Goal: Information Seeking & Learning: Learn about a topic

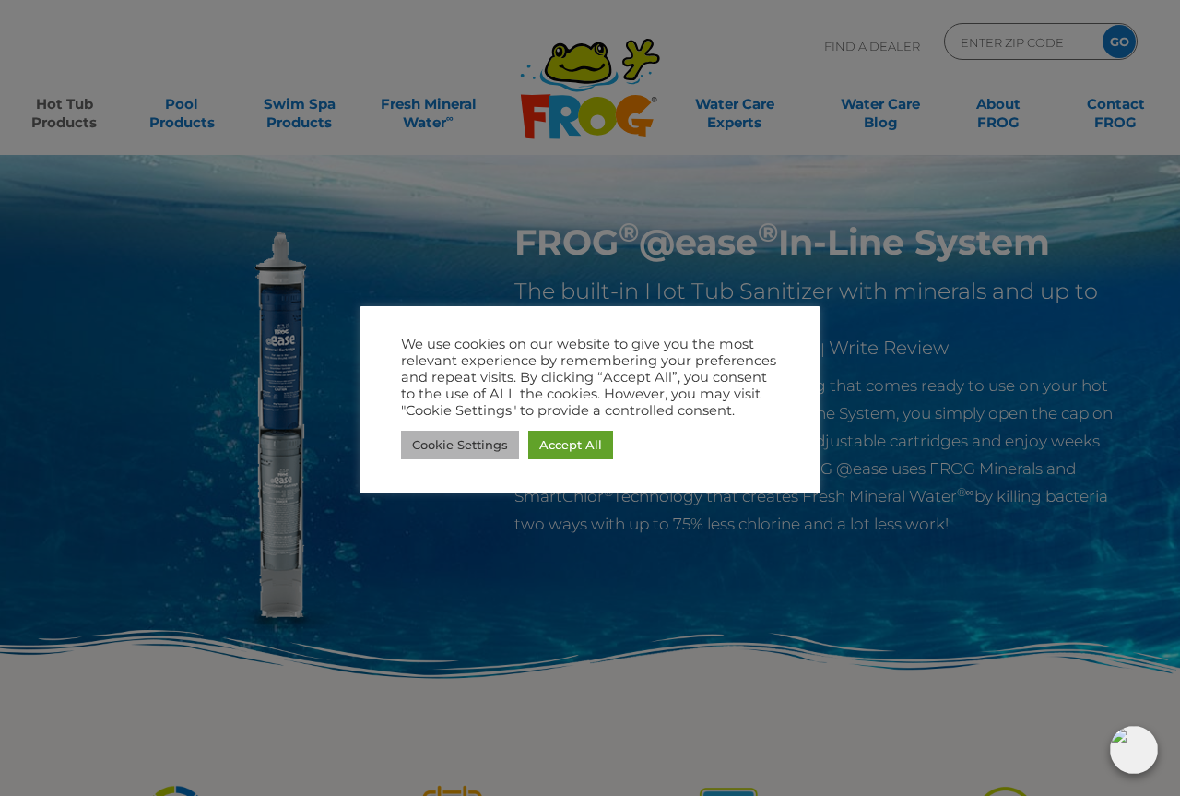
click at [443, 440] on link "Cookie Settings" at bounding box center [460, 444] width 118 height 29
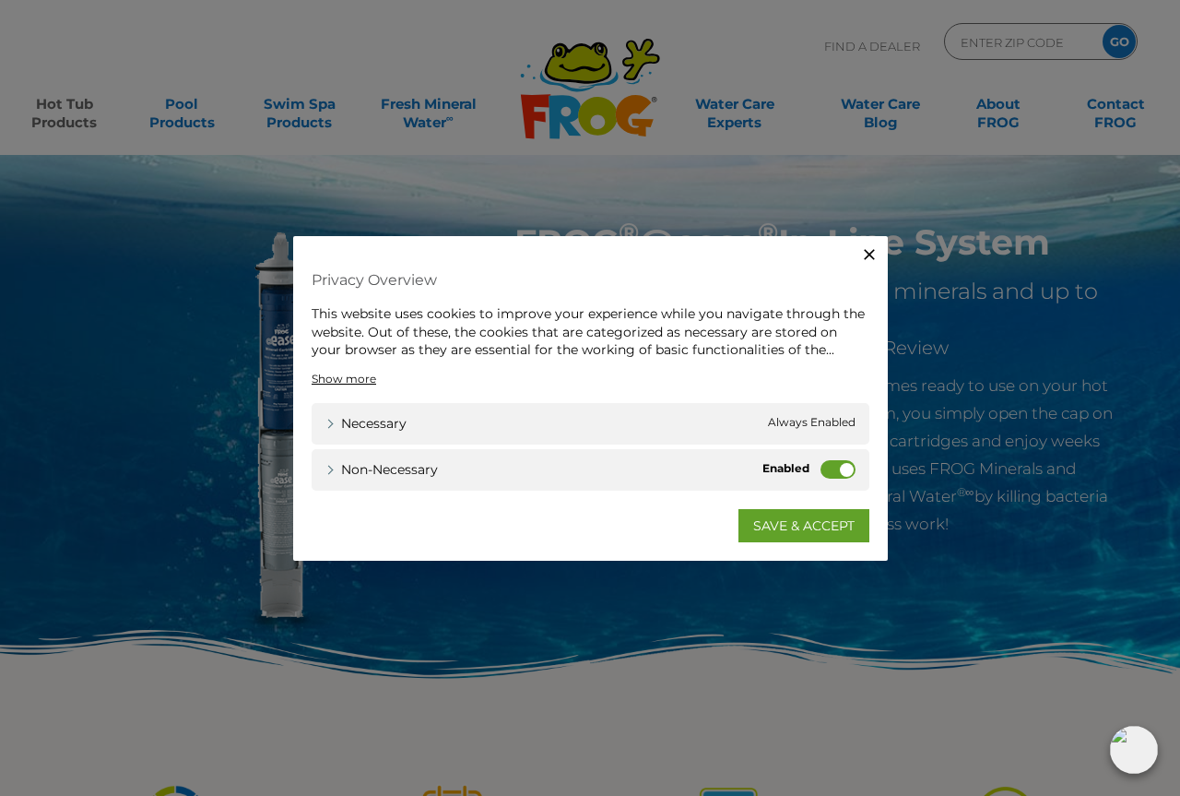
click at [842, 466] on label "Non-necessary" at bounding box center [837, 468] width 35 height 18
click at [0, 0] on input "Non-necessary" at bounding box center [0, 0] width 0 height 0
click at [808, 523] on link "SAVE & ACCEPT" at bounding box center [803, 524] width 131 height 33
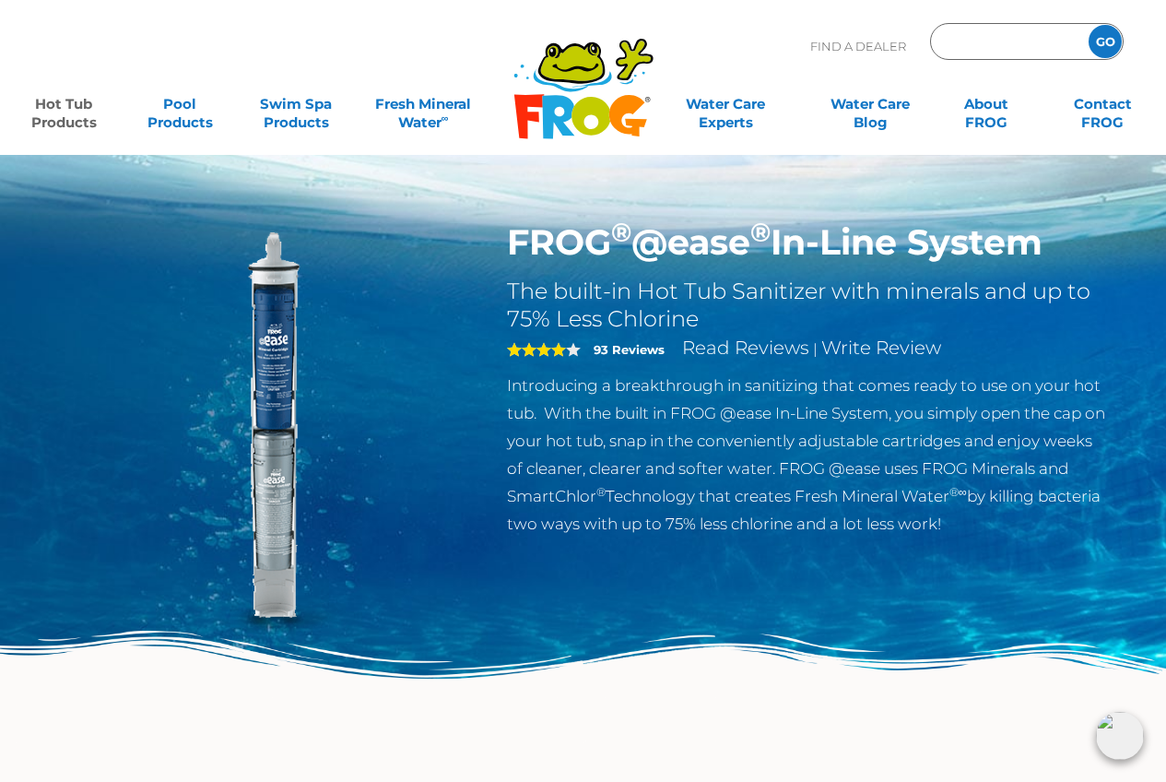
click at [973, 47] on input "Zip Code Form" at bounding box center [1007, 42] width 124 height 27
type input "ENTER ZIP CODE"
click at [835, 64] on p "Find A Dealer" at bounding box center [858, 46] width 96 height 46
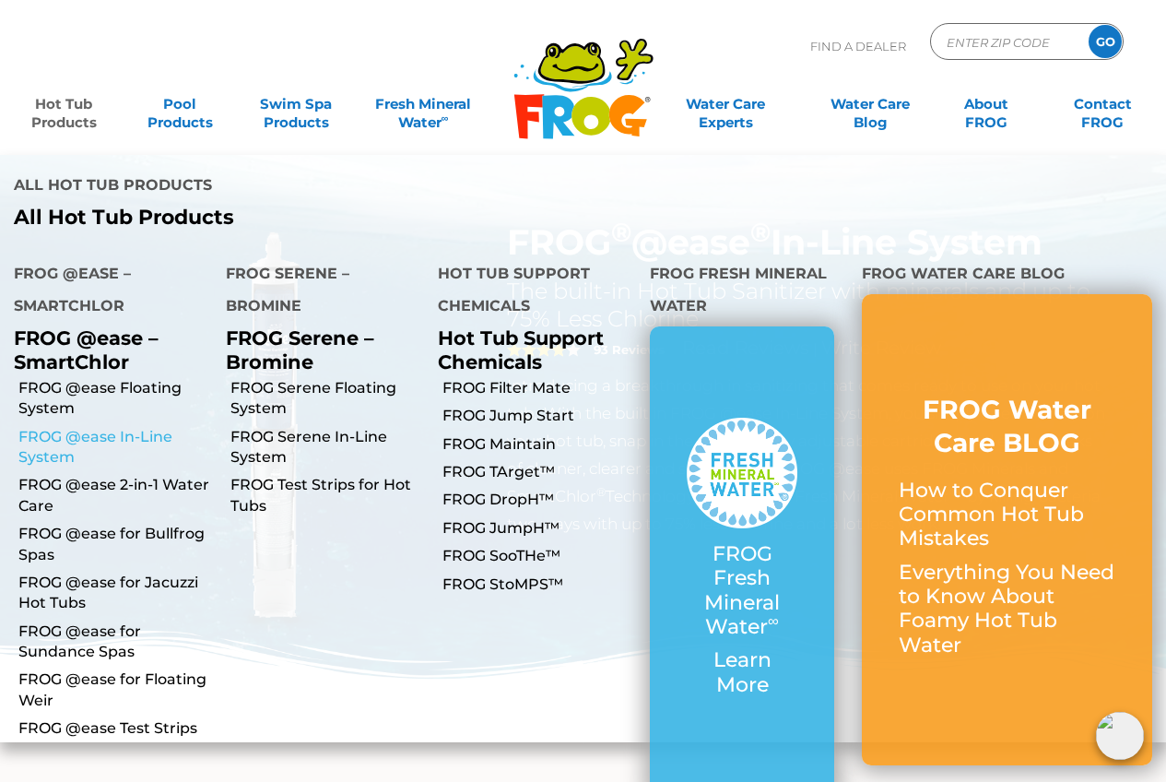
click at [106, 427] on link "FROG @ease In-Line System" at bounding box center [115, 447] width 194 height 41
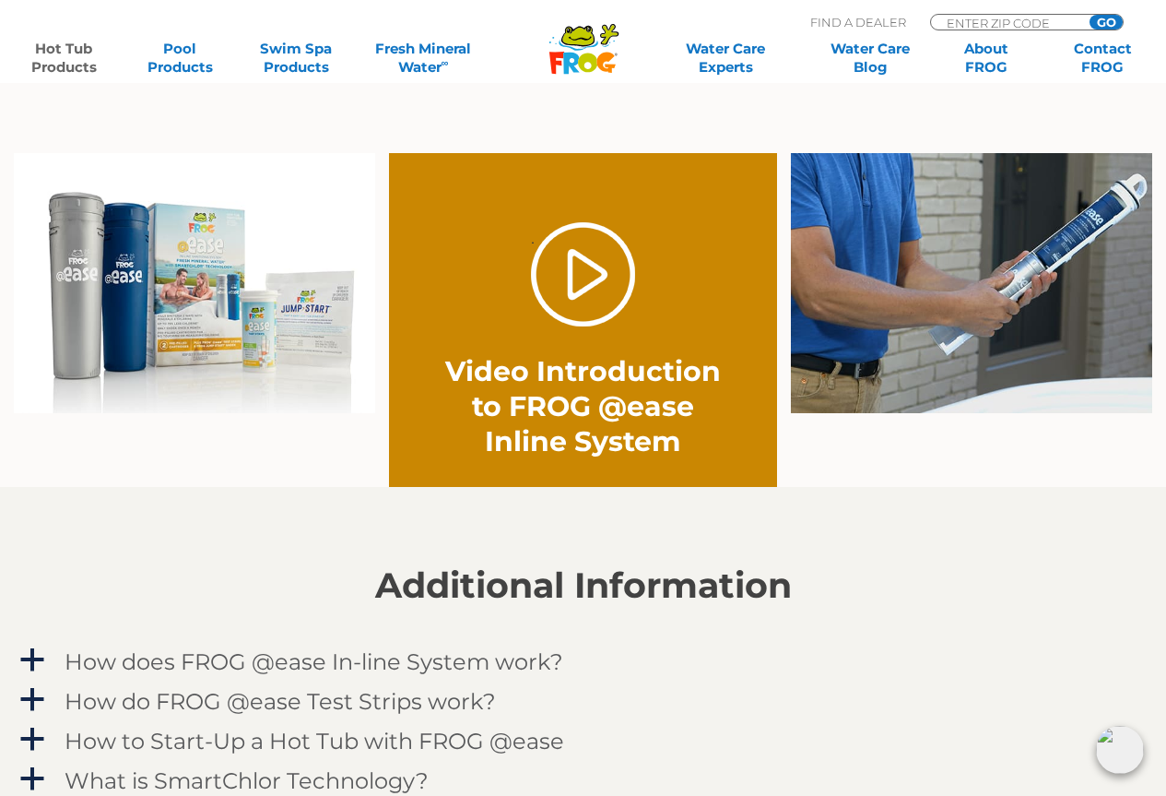
scroll to position [1383, 0]
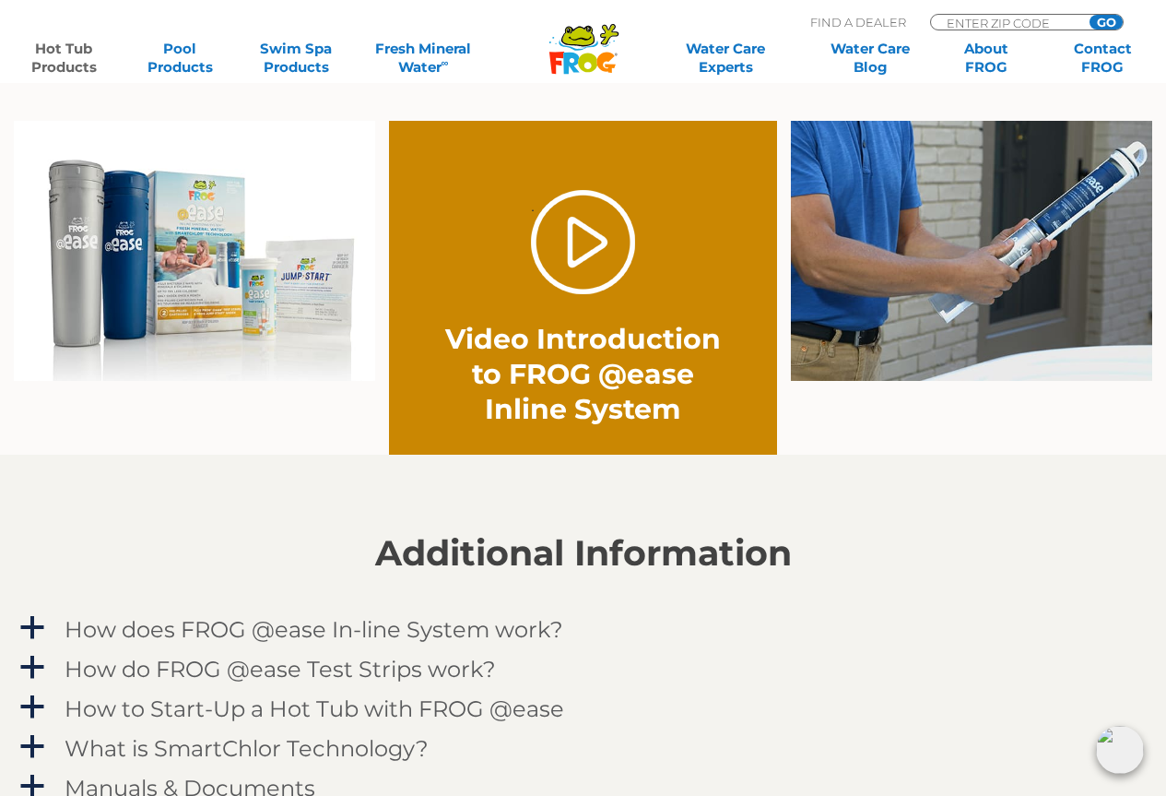
click at [193, 243] on img at bounding box center [194, 251] width 361 height 261
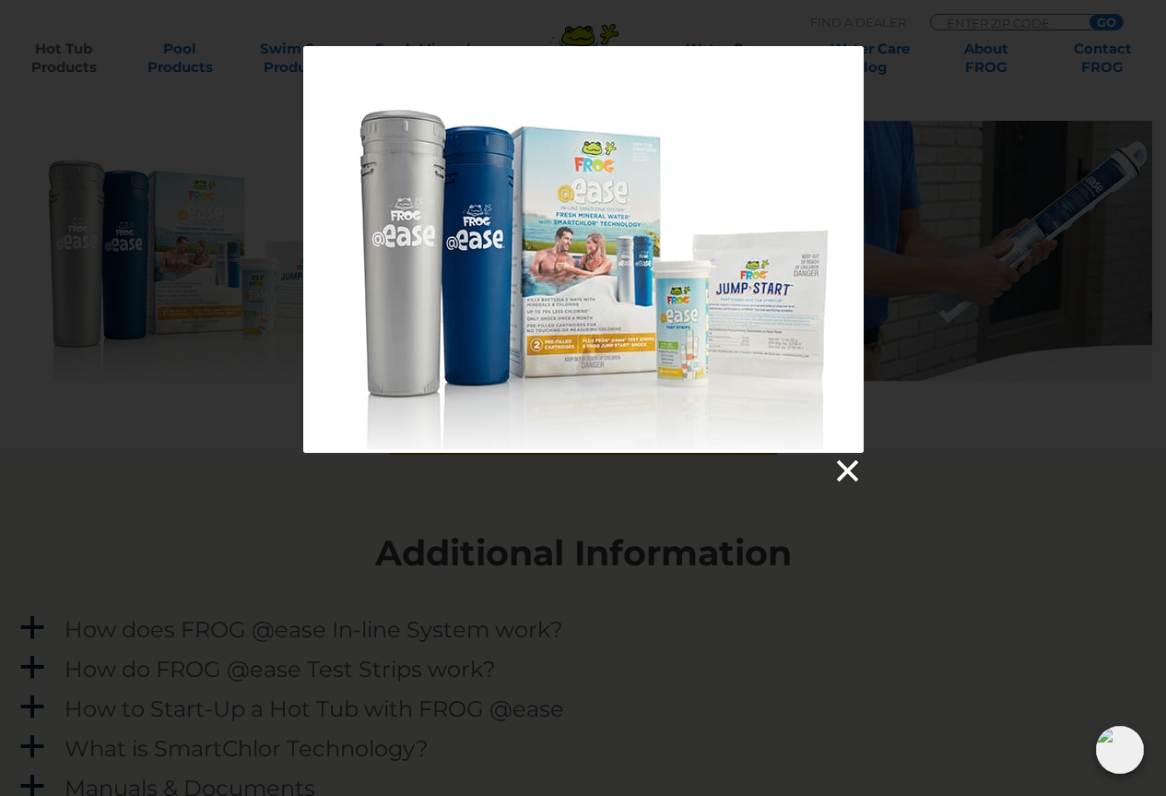
click at [845, 474] on link at bounding box center [846, 471] width 28 height 28
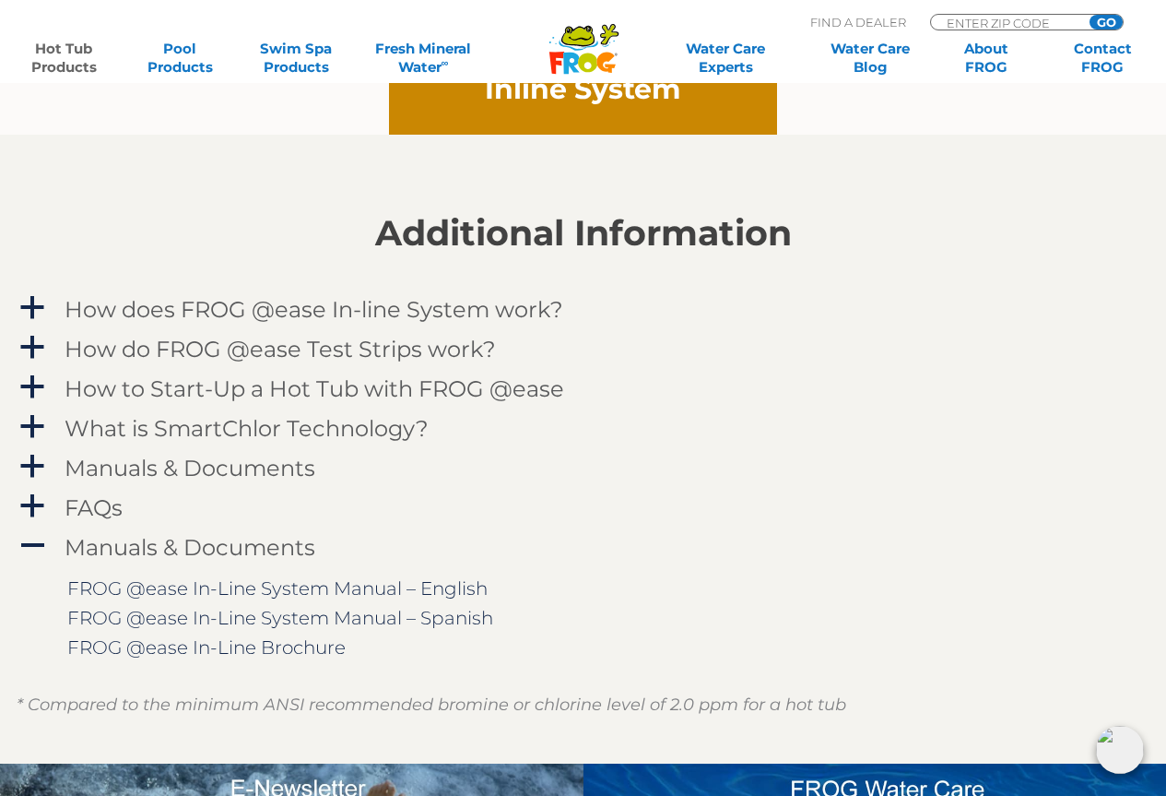
scroll to position [1751, 0]
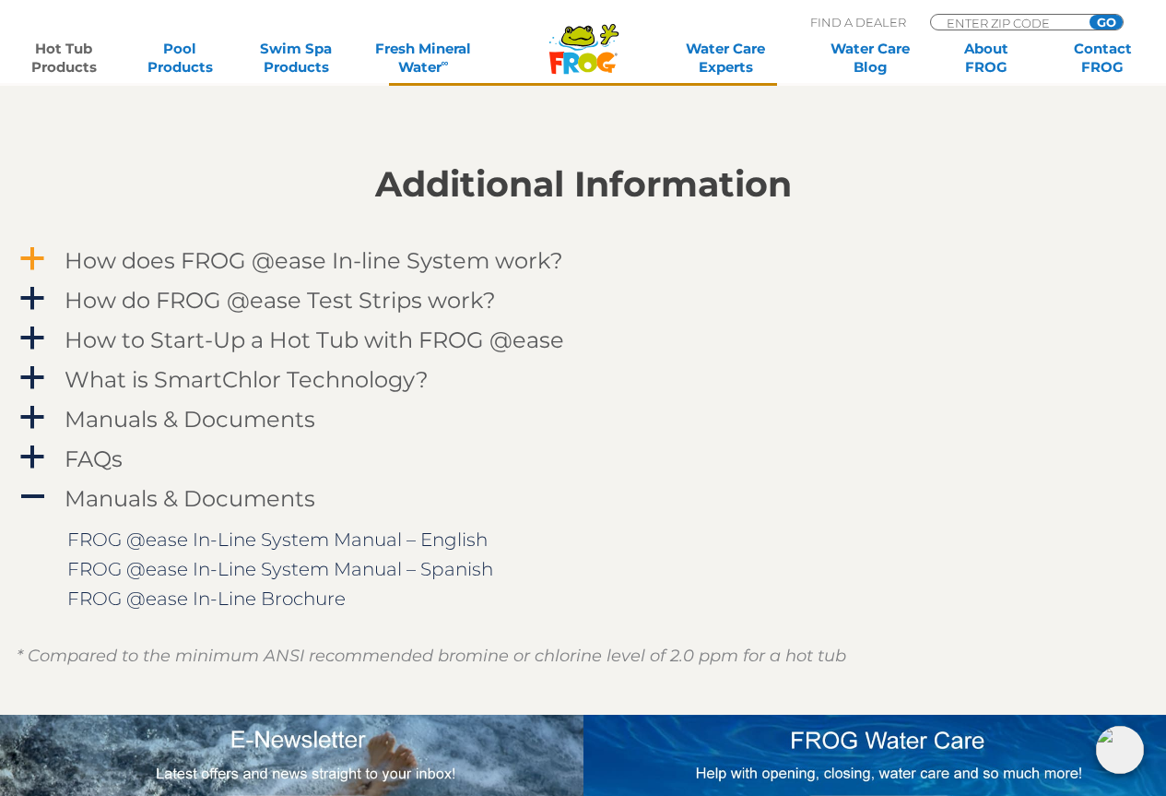
click at [125, 264] on h4 "How does FROG @ease In-line System work?" at bounding box center [314, 260] width 499 height 25
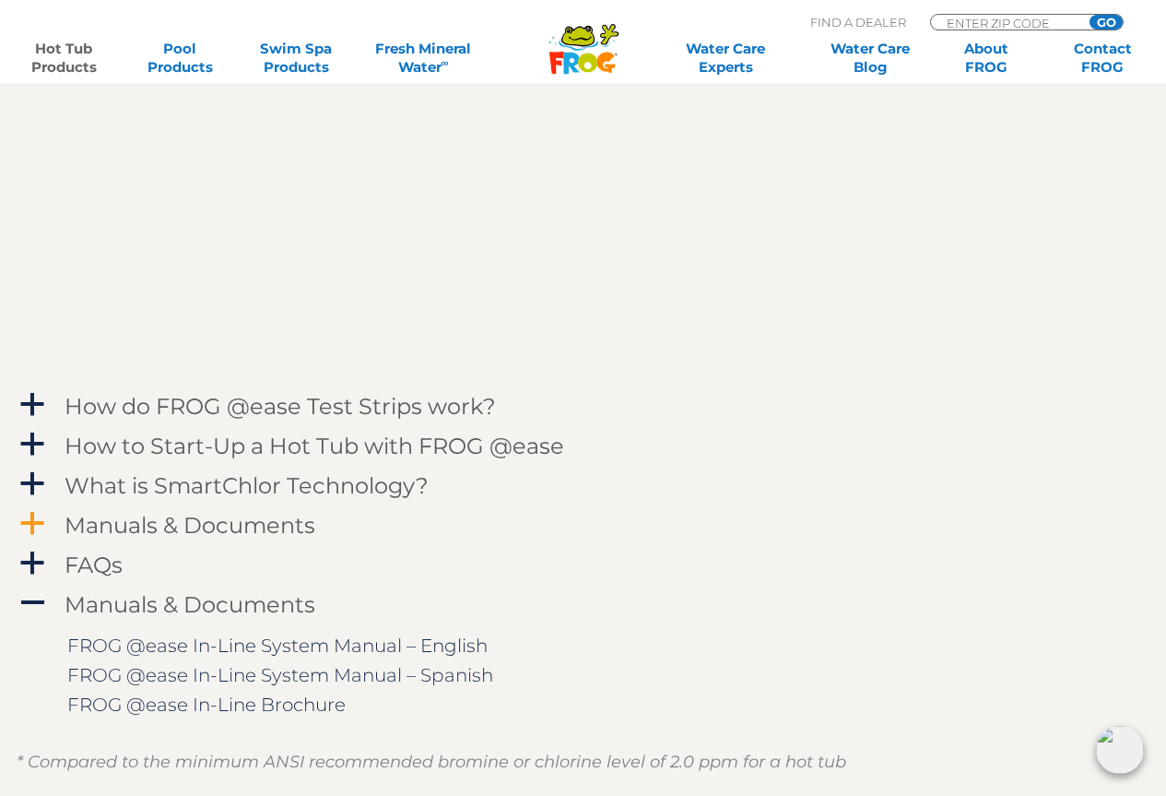
scroll to position [2212, 0]
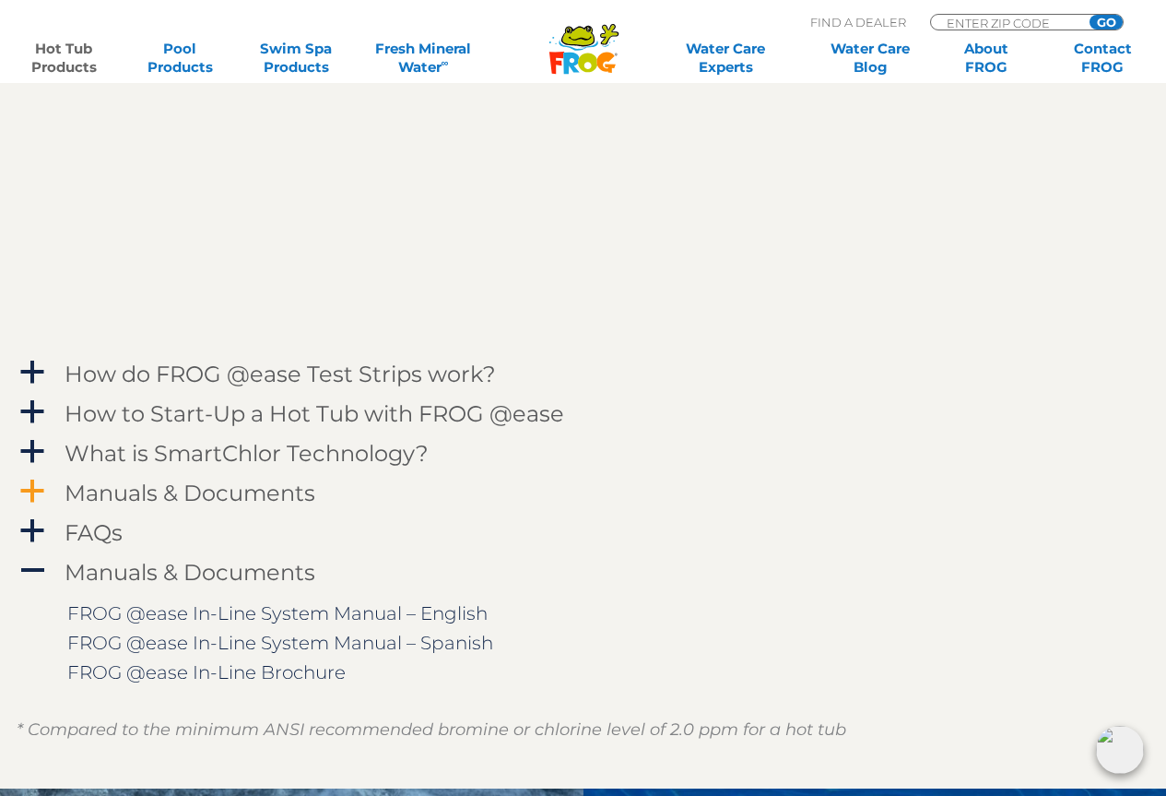
click at [261, 495] on h4 "Manuals & Documents" at bounding box center [190, 492] width 251 height 25
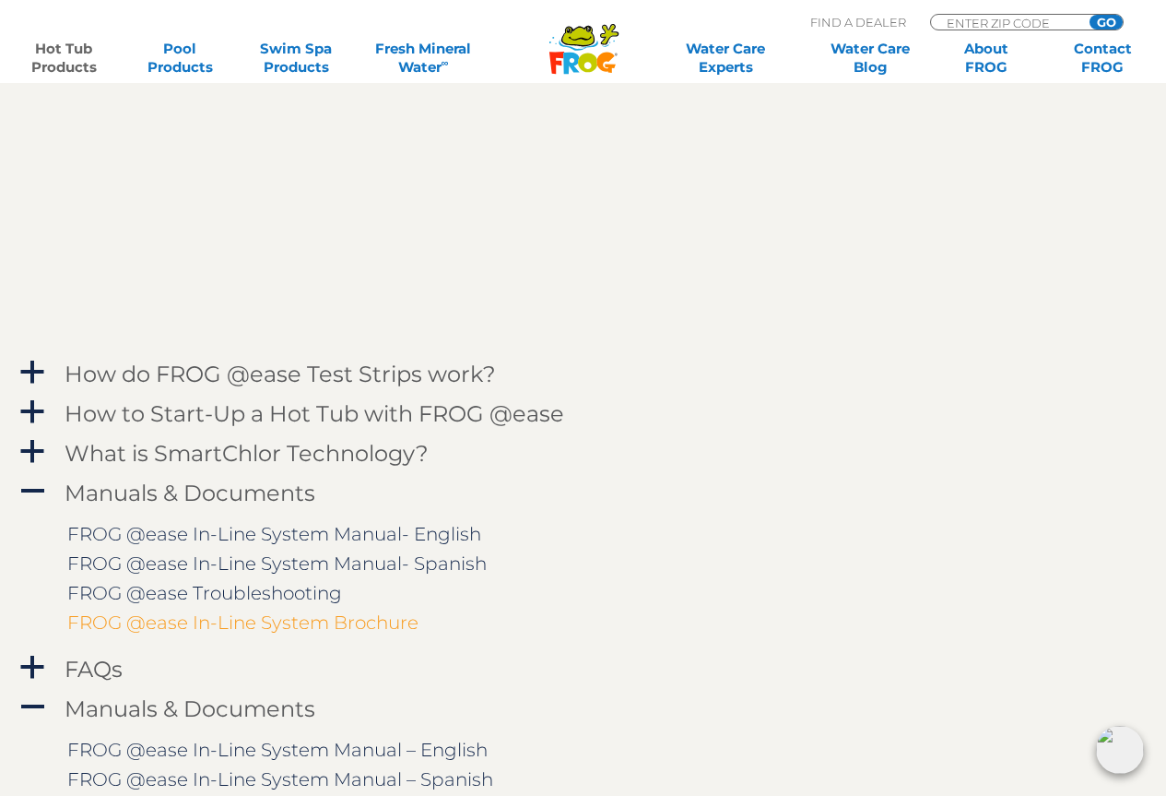
click at [310, 628] on link "FROG @ease In-Line System Brochure" at bounding box center [242, 622] width 351 height 22
click at [357, 623] on link "FROG @ease In-Line System Brochure" at bounding box center [242, 622] width 351 height 22
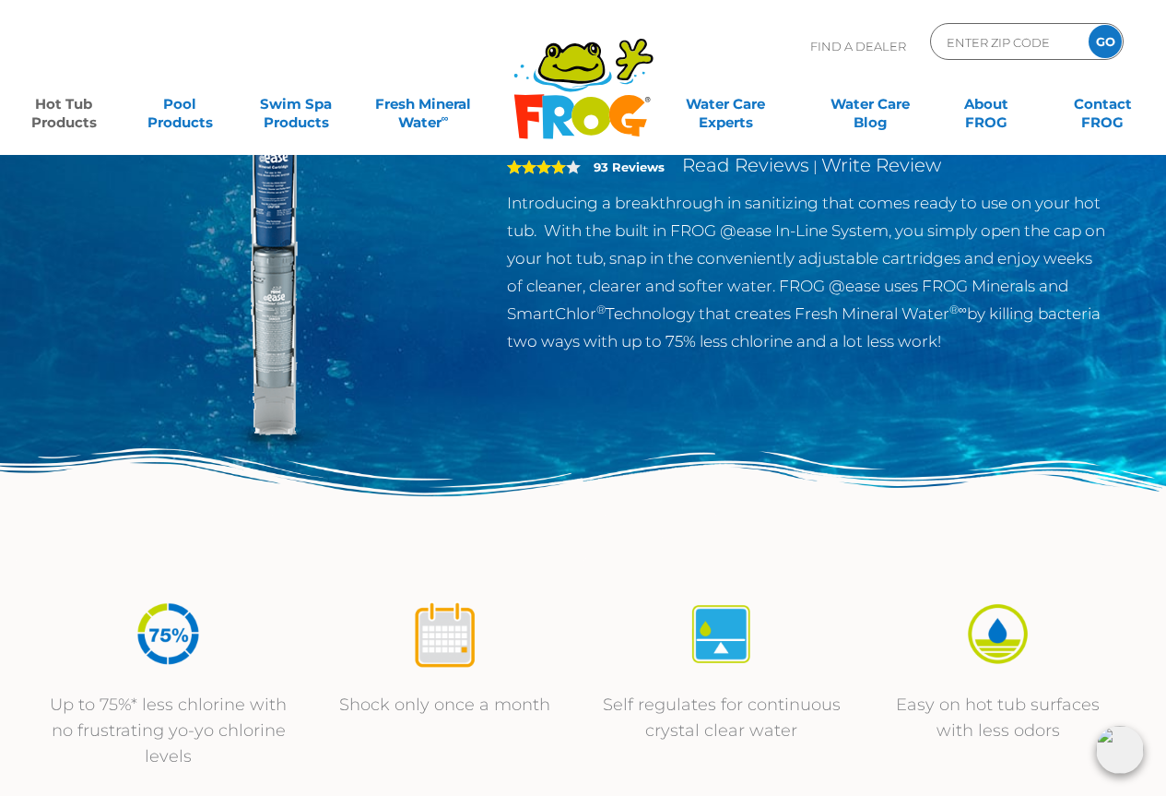
scroll to position [0, 0]
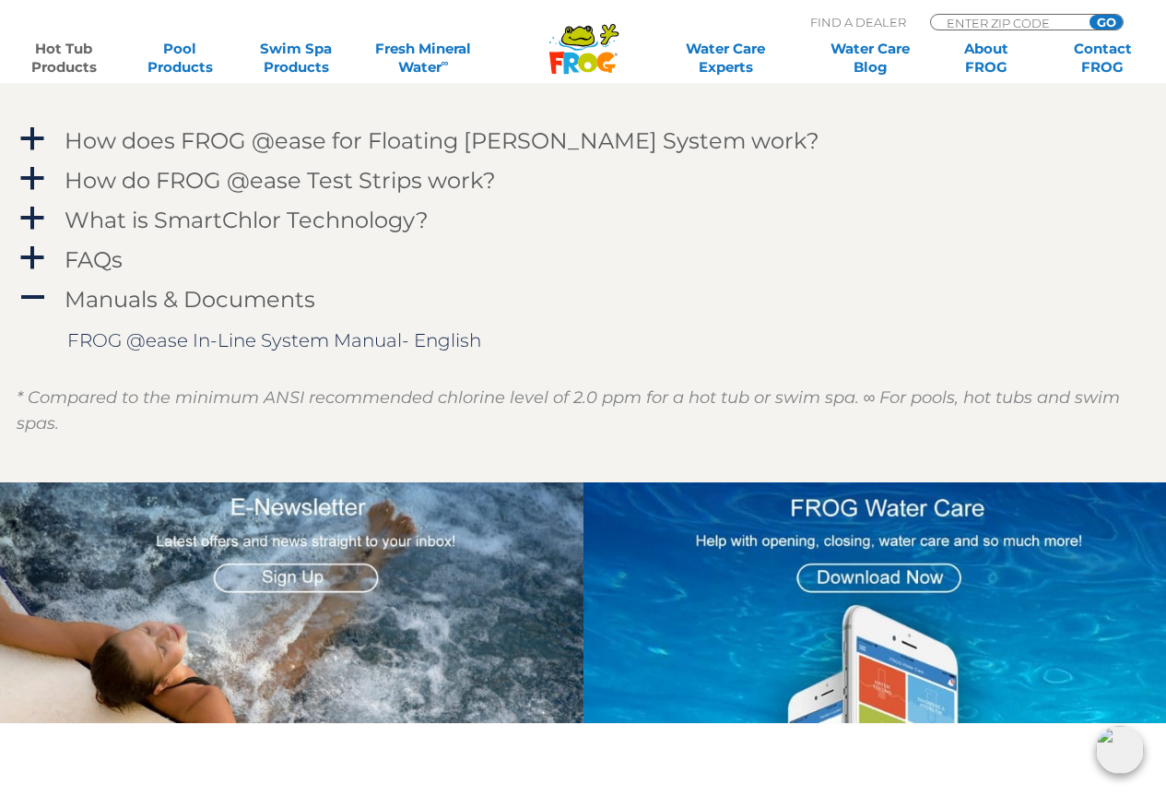
scroll to position [1936, 0]
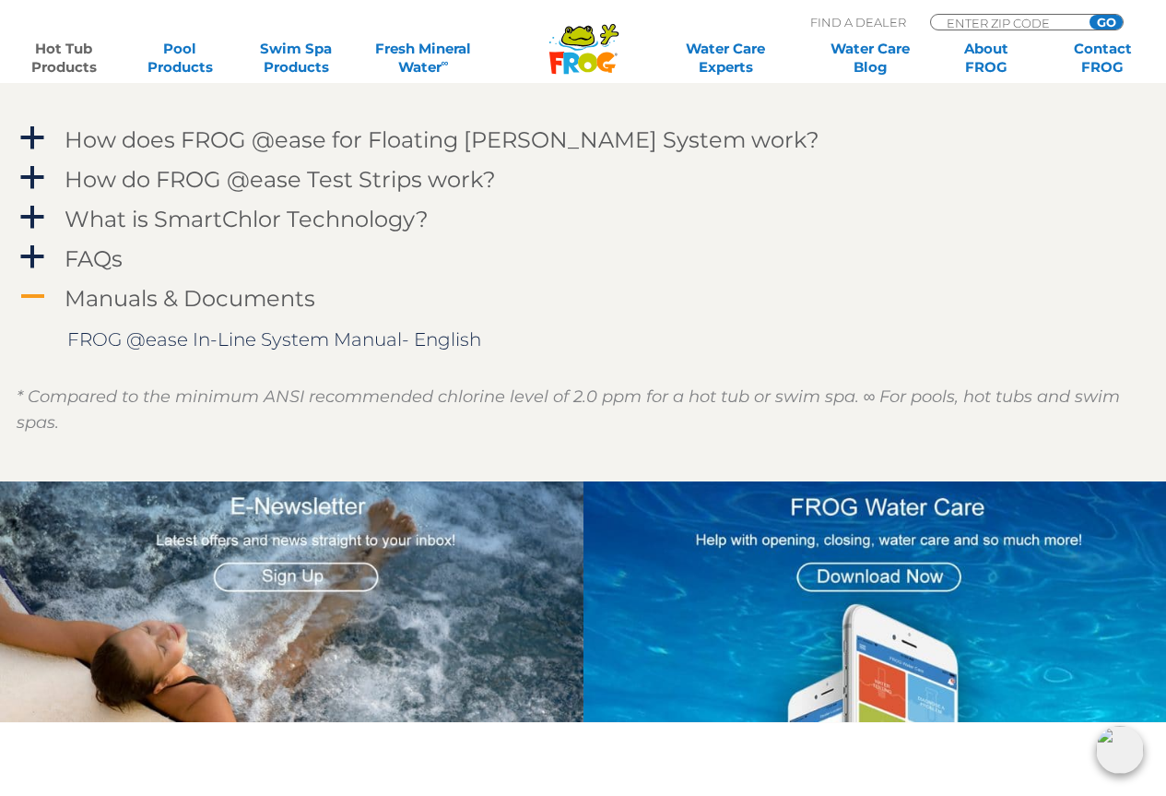
click at [201, 299] on h4 "Manuals & Documents" at bounding box center [190, 298] width 251 height 25
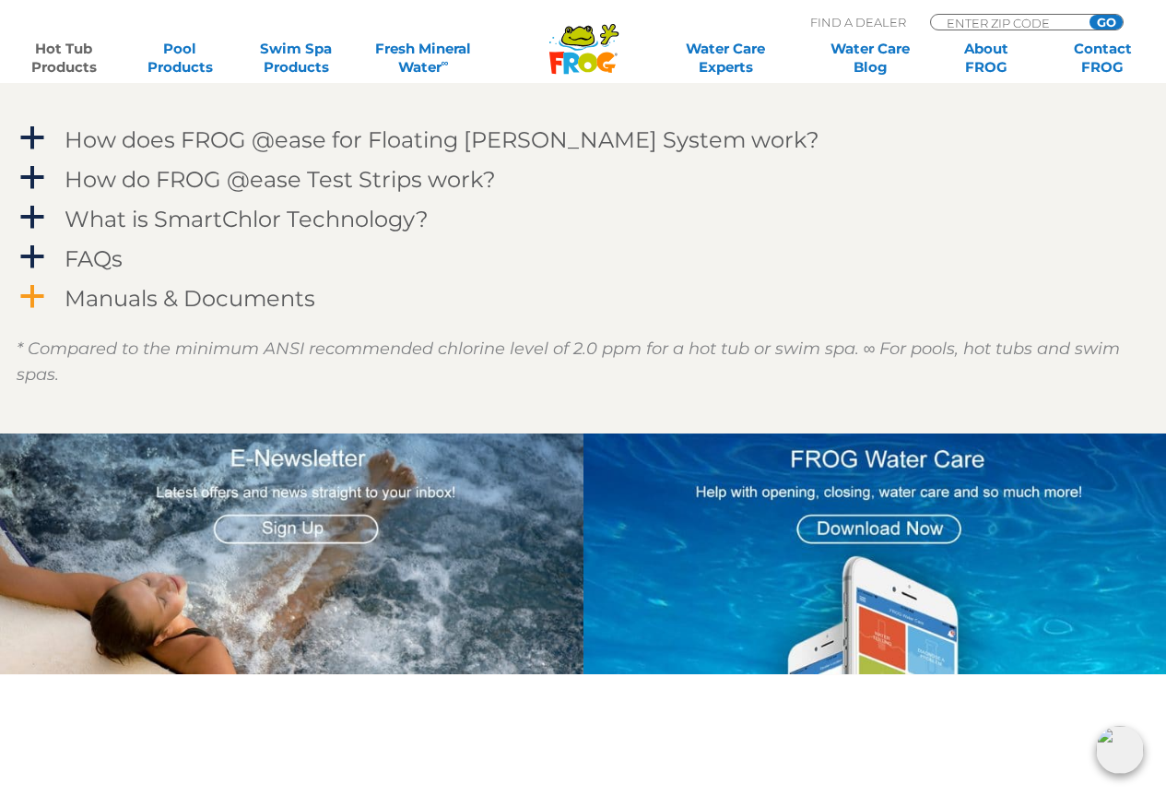
click at [200, 299] on h4 "Manuals & Documents" at bounding box center [190, 298] width 251 height 25
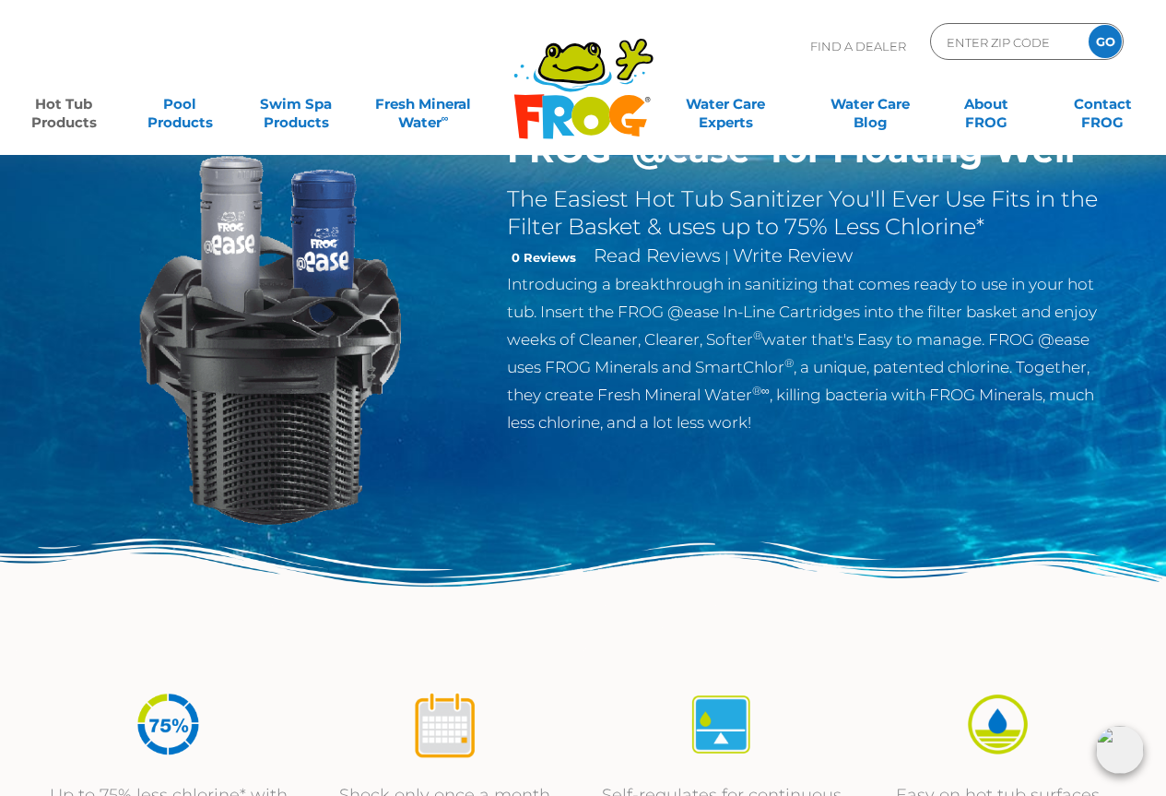
scroll to position [0, 0]
